Goal: Task Accomplishment & Management: Use online tool/utility

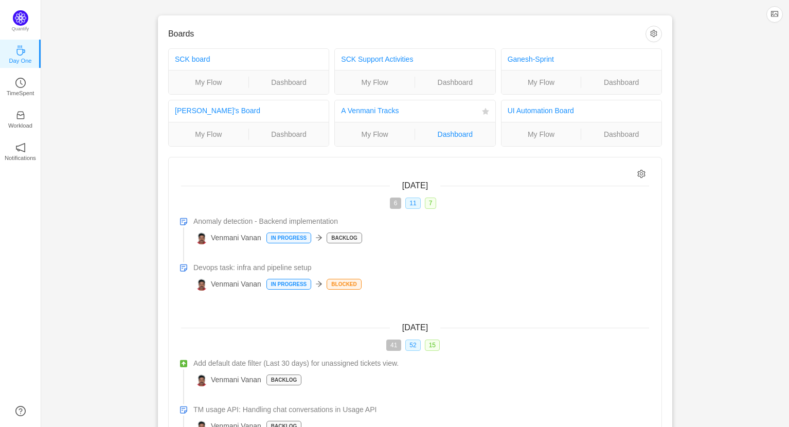
click at [467, 135] on link "Dashboard" at bounding box center [455, 134] width 80 height 11
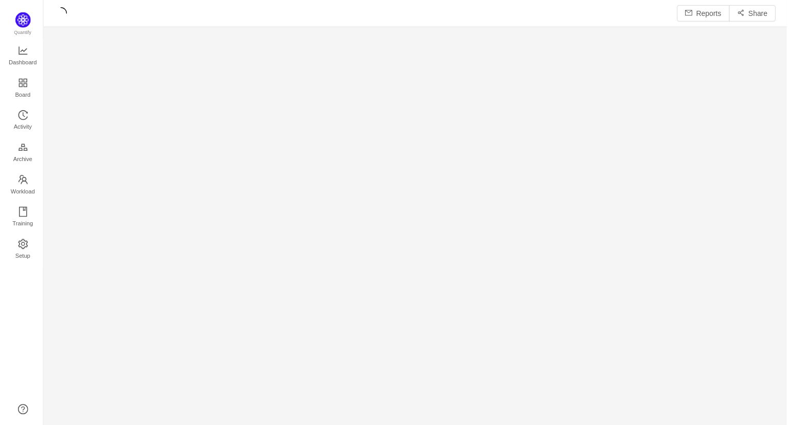
scroll to position [428, 748]
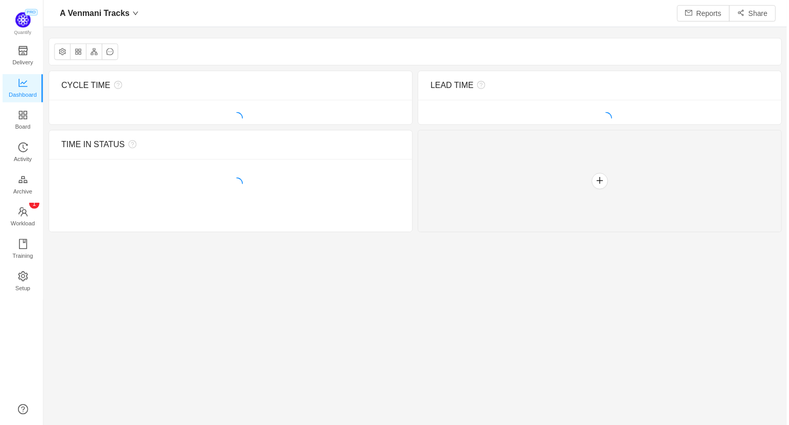
scroll to position [5, 5]
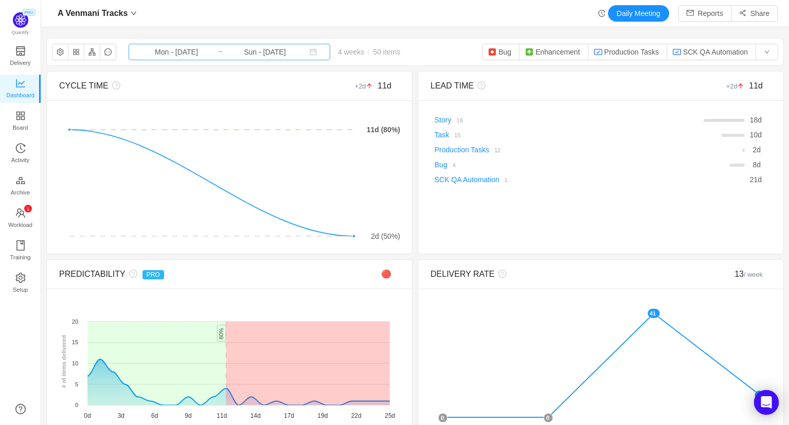
click at [182, 57] on input "Mon - Aug 04, 2025" at bounding box center [176, 51] width 83 height 11
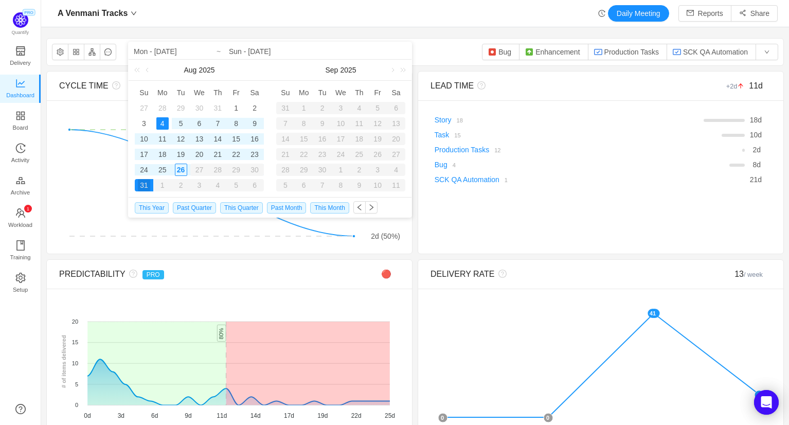
click at [162, 123] on div "4" at bounding box center [162, 123] width 12 height 12
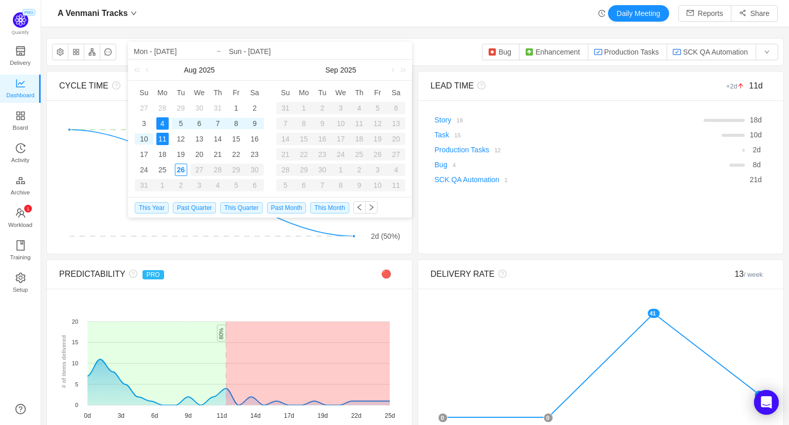
click at [163, 140] on div "11" at bounding box center [162, 139] width 12 height 12
type input "Mon - Aug 11, 2025"
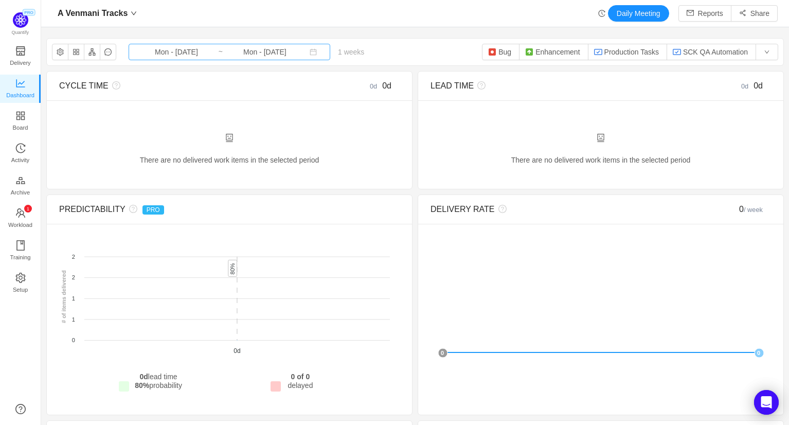
click at [191, 46] on input "Mon - Aug 04, 2025" at bounding box center [176, 51] width 83 height 11
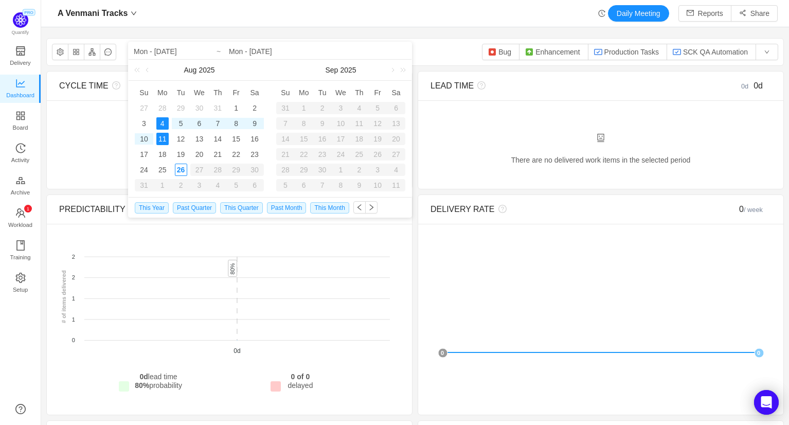
click at [162, 137] on div "11" at bounding box center [162, 139] width 12 height 12
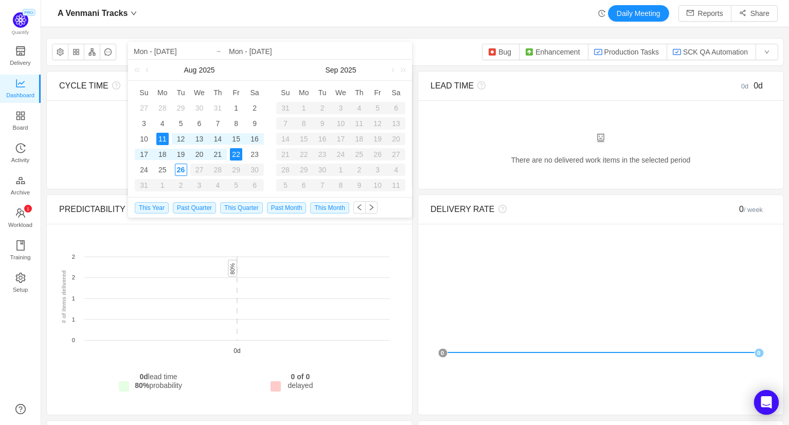
click at [237, 152] on div "22" at bounding box center [236, 154] width 12 height 12
type input "Mon - Aug 11, 2025"
type input "Fri - Aug 22, 2025"
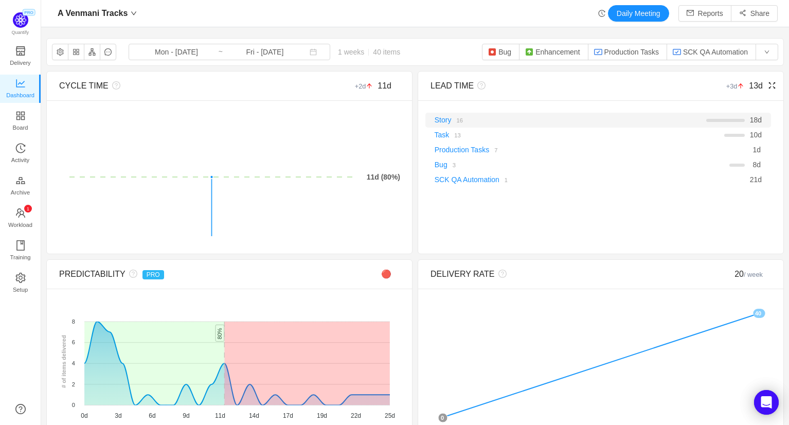
click at [463, 120] on small "16" at bounding box center [459, 120] width 6 height 6
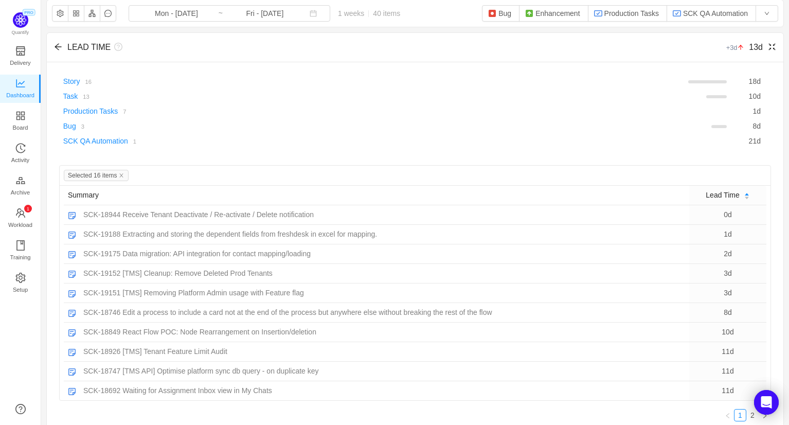
scroll to position [57, 0]
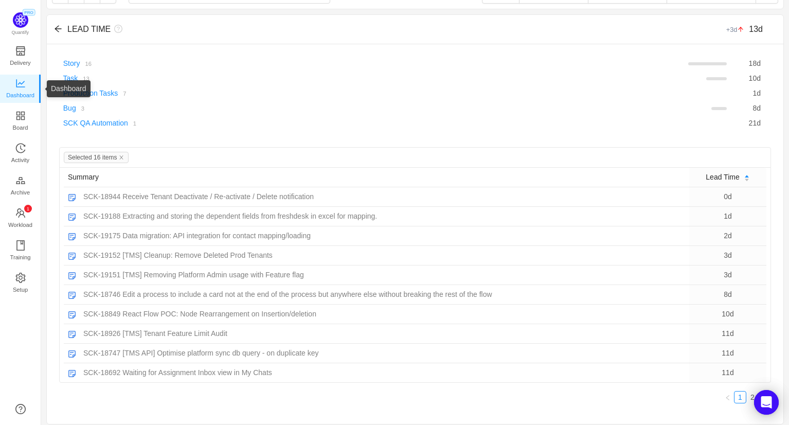
click at [23, 85] on span "Dashboard" at bounding box center [20, 95] width 28 height 21
click at [62, 31] on div "LEAD TIME" at bounding box center [326, 29] width 534 height 12
click at [59, 29] on icon "icon: arrow-left" at bounding box center [58, 29] width 8 height 8
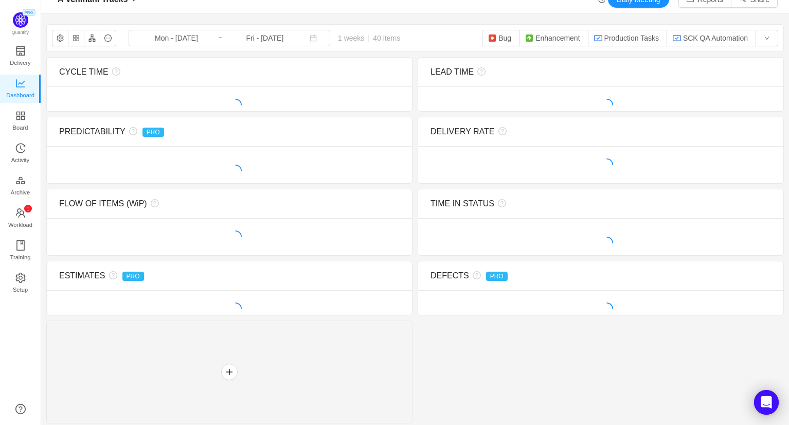
scroll to position [0, 0]
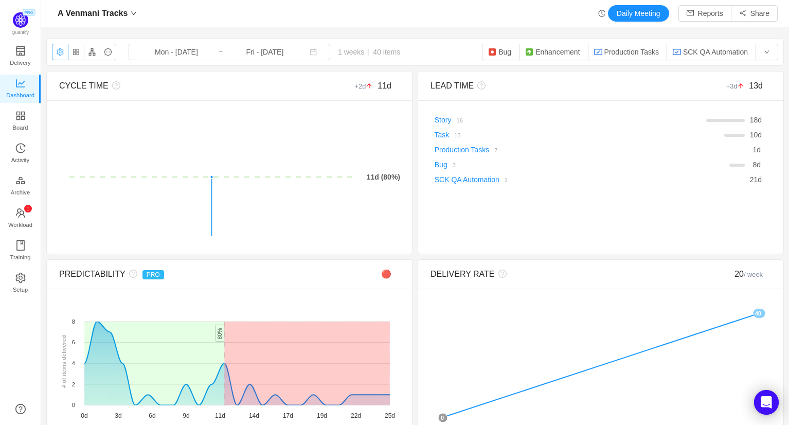
click at [60, 53] on button "button" at bounding box center [60, 52] width 16 height 16
